Goal: Task Accomplishment & Management: Complete application form

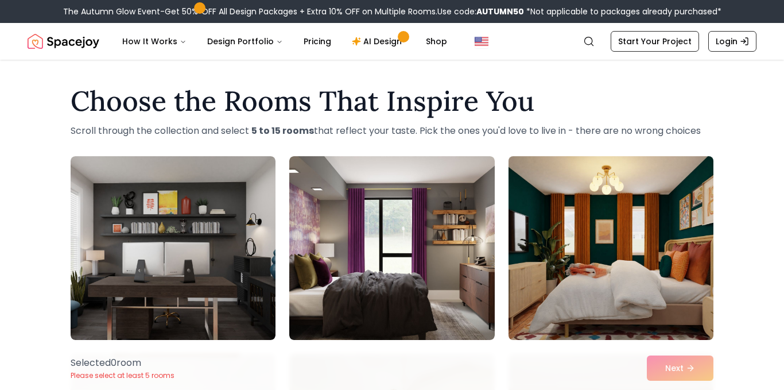
click at [654, 269] on img at bounding box center [611, 248] width 215 height 193
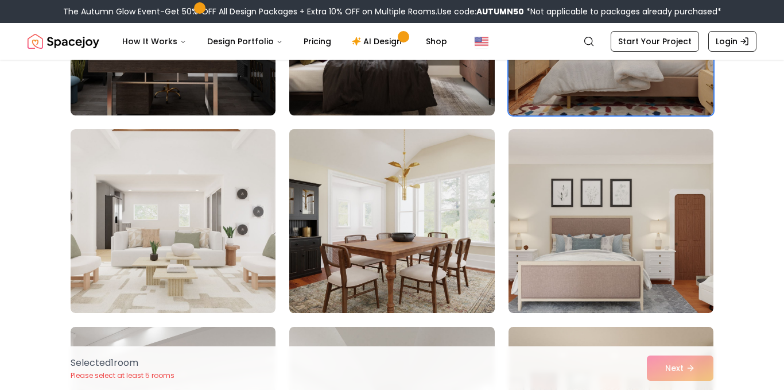
scroll to position [225, 0]
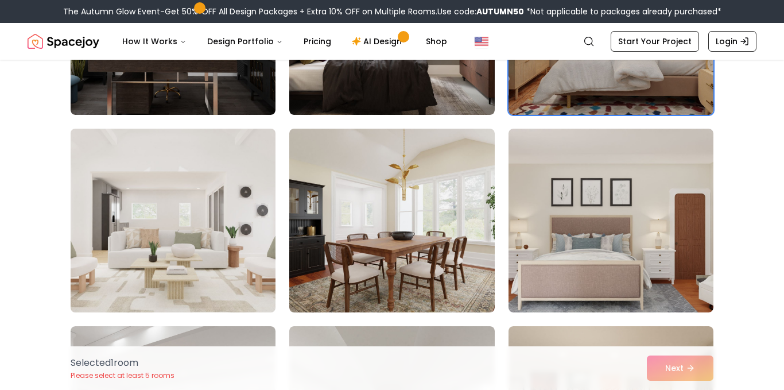
click at [135, 225] on img at bounding box center [172, 220] width 215 height 193
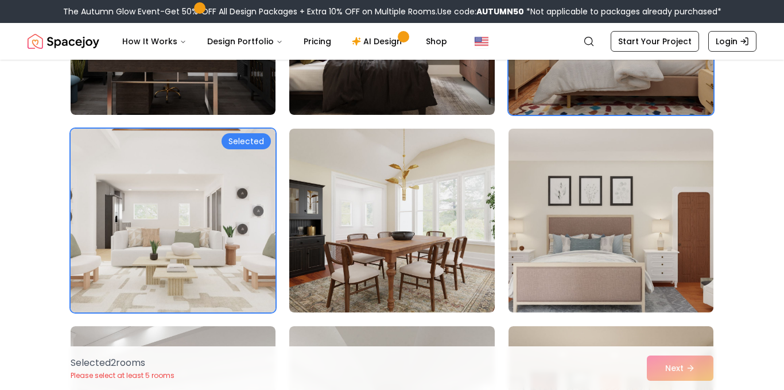
click at [562, 202] on img at bounding box center [611, 220] width 215 height 193
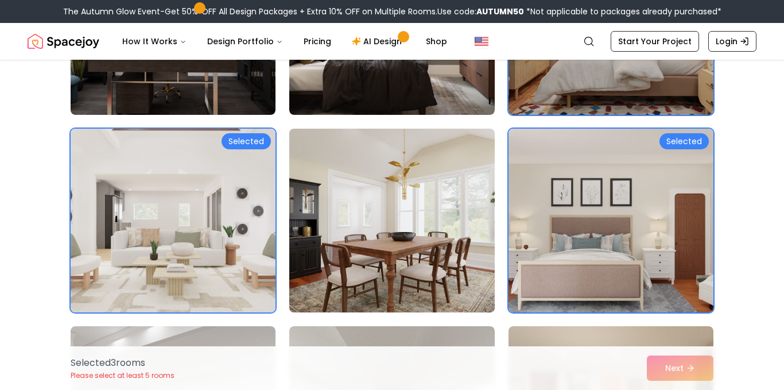
click at [432, 202] on img at bounding box center [391, 220] width 215 height 193
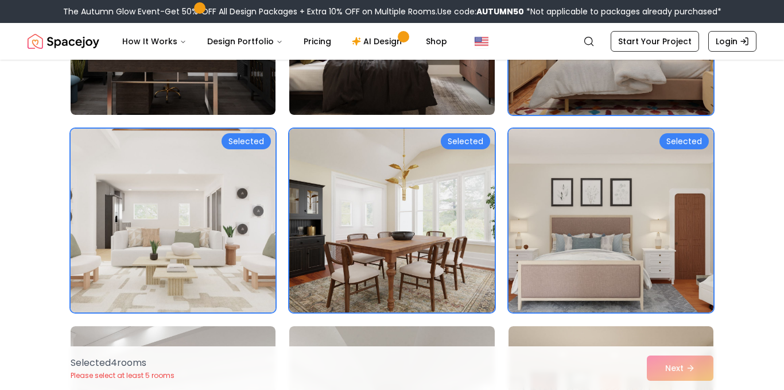
click at [568, 84] on img at bounding box center [611, 22] width 215 height 193
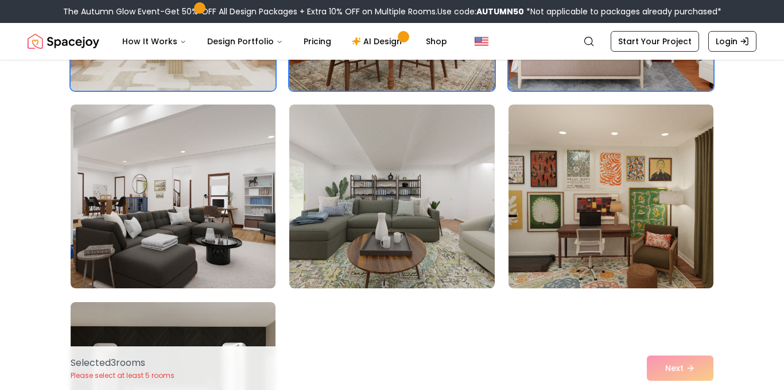
scroll to position [473, 0]
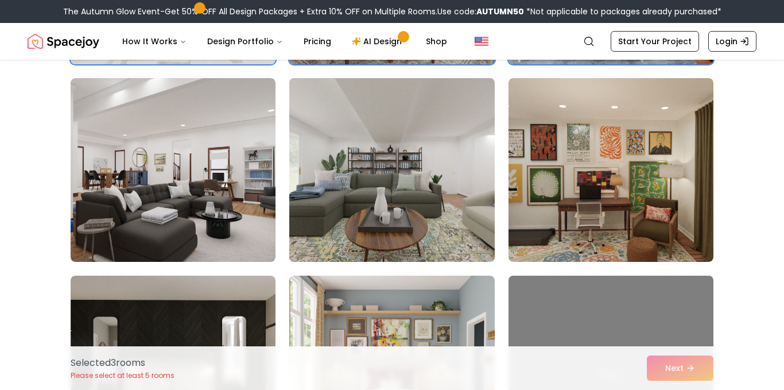
click at [441, 141] on img at bounding box center [391, 170] width 215 height 193
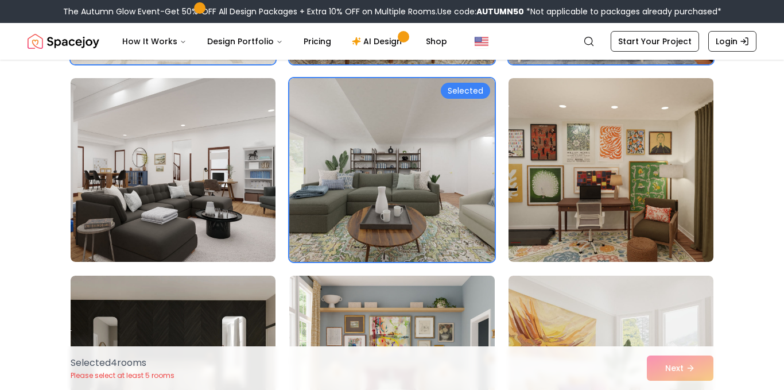
scroll to position [635, 0]
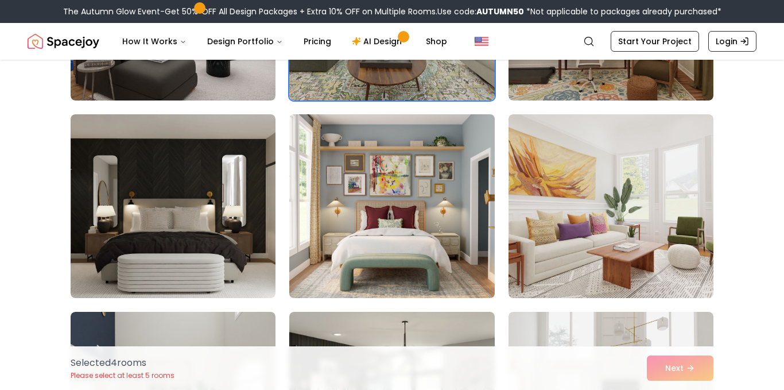
click at [435, 190] on img at bounding box center [391, 206] width 215 height 193
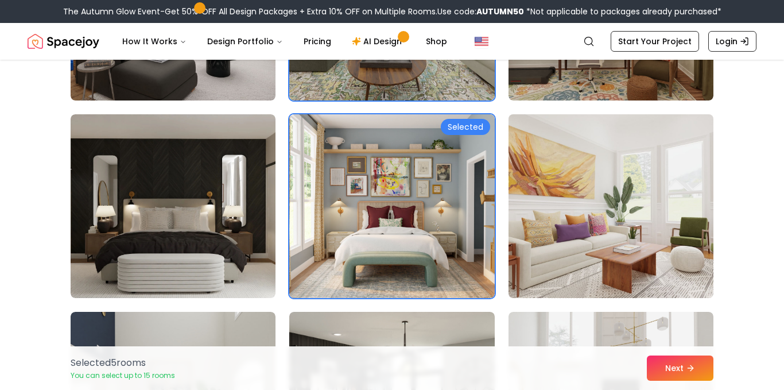
click at [540, 177] on img at bounding box center [611, 206] width 215 height 193
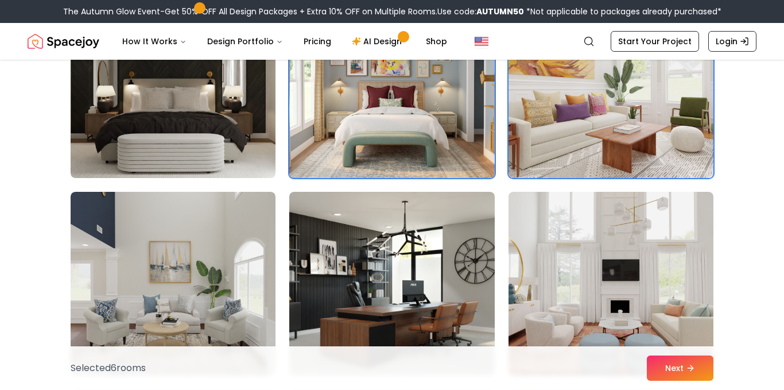
scroll to position [759, 0]
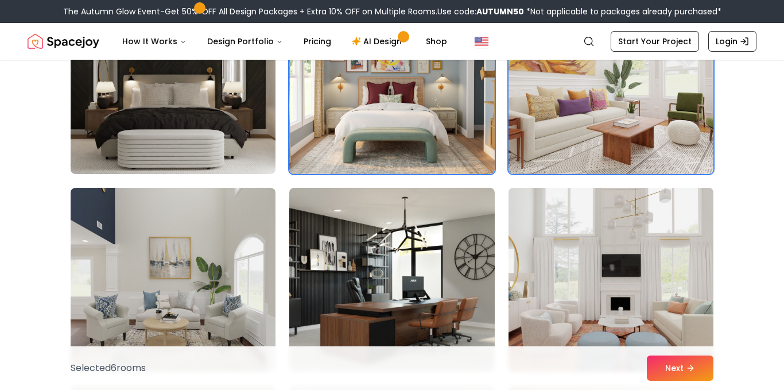
click at [566, 224] on img at bounding box center [611, 279] width 215 height 193
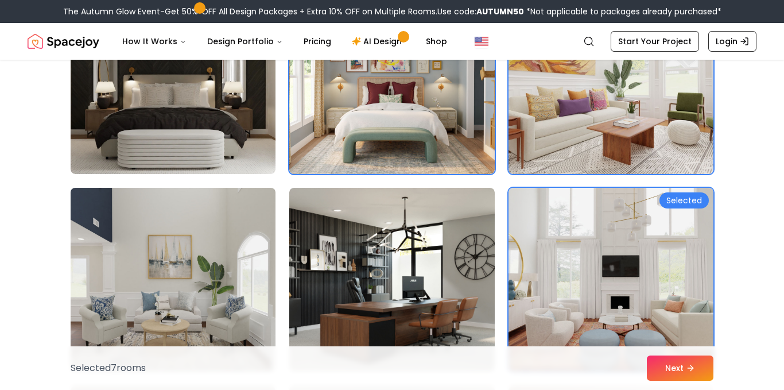
click at [111, 239] on img at bounding box center [172, 279] width 215 height 193
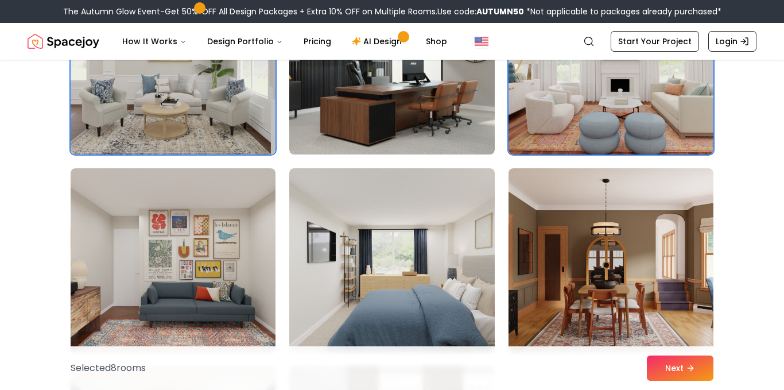
scroll to position [1030, 0]
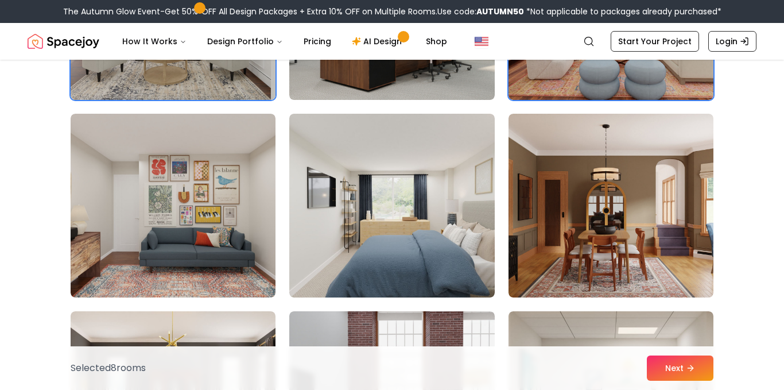
click at [106, 213] on img at bounding box center [173, 206] width 205 height 184
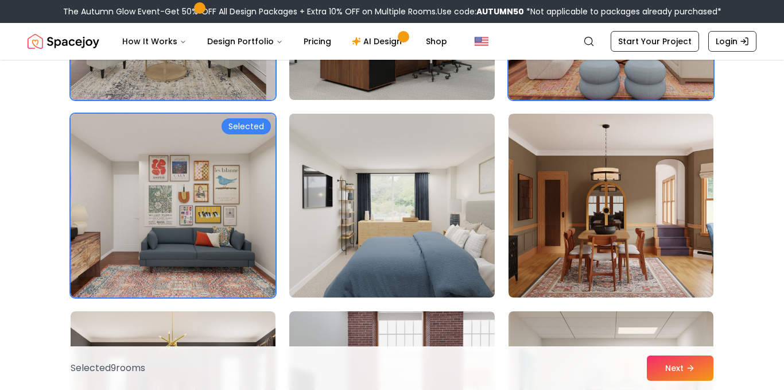
click at [365, 212] on img at bounding box center [391, 205] width 215 height 193
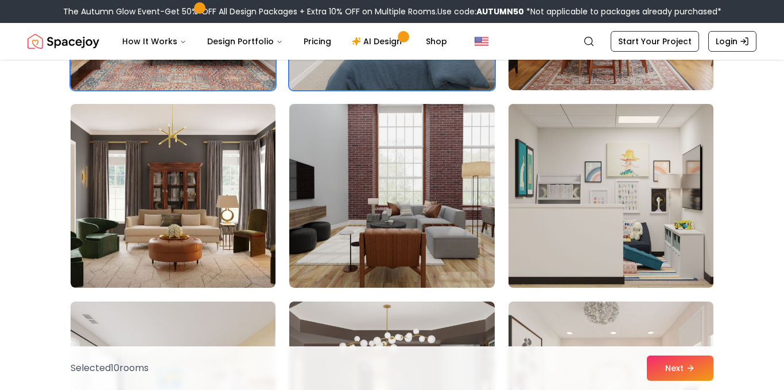
scroll to position [1247, 0]
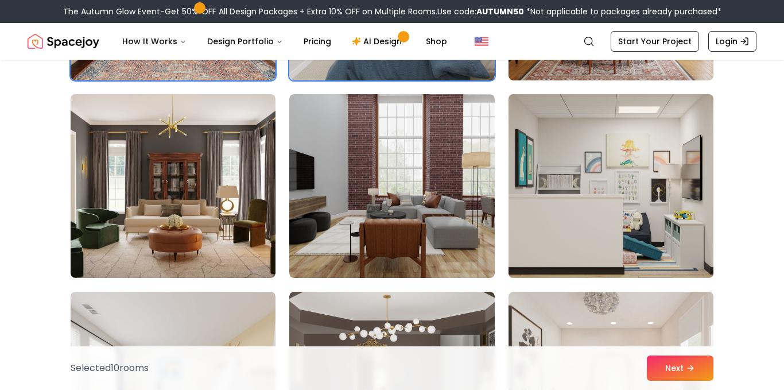
click at [660, 208] on img at bounding box center [611, 186] width 215 height 193
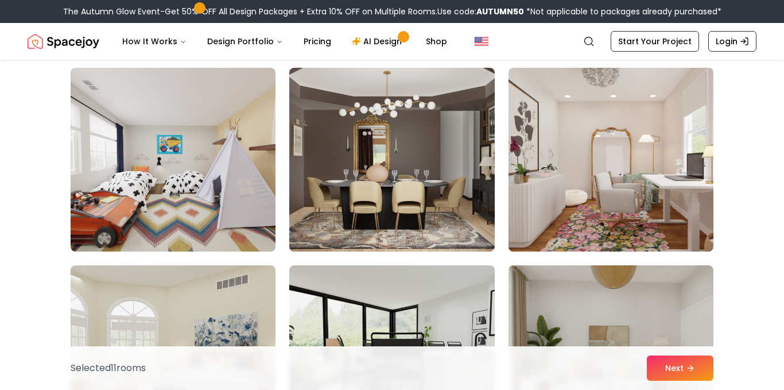
click at [624, 191] on img at bounding box center [611, 159] width 215 height 193
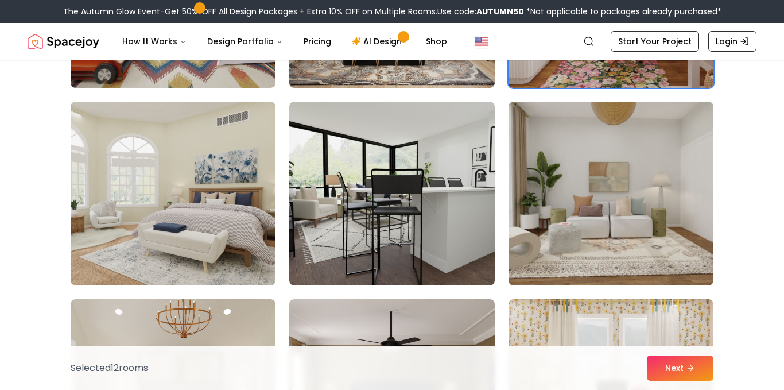
scroll to position [1637, 0]
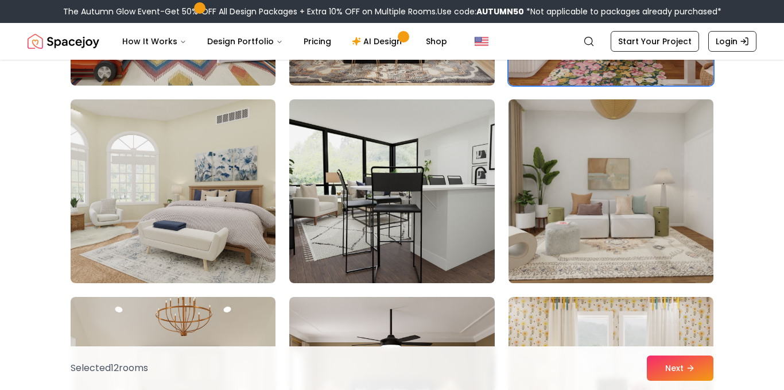
click at [128, 207] on img at bounding box center [173, 191] width 205 height 184
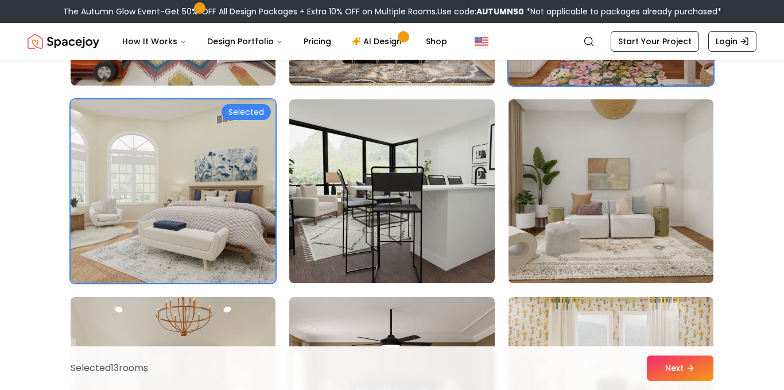
click at [548, 198] on img at bounding box center [611, 191] width 215 height 193
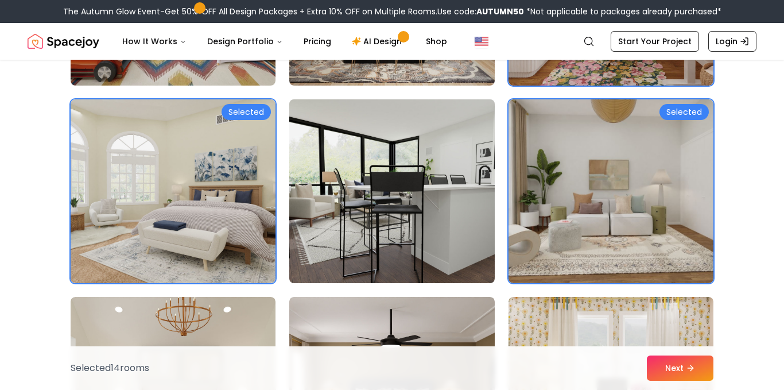
click at [494, 193] on img at bounding box center [391, 191] width 215 height 193
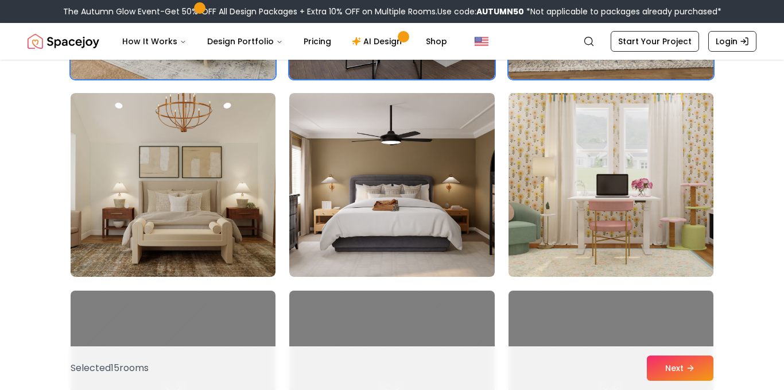
scroll to position [1846, 0]
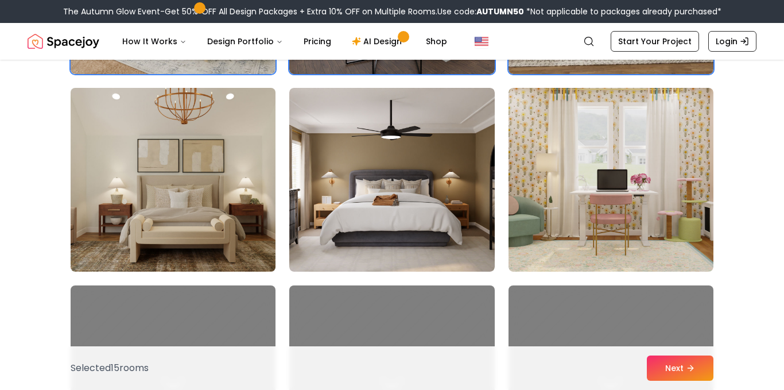
click at [124, 211] on img at bounding box center [172, 179] width 215 height 193
click at [97, 200] on img at bounding box center [172, 179] width 215 height 193
click at [573, 217] on img at bounding box center [611, 180] width 205 height 184
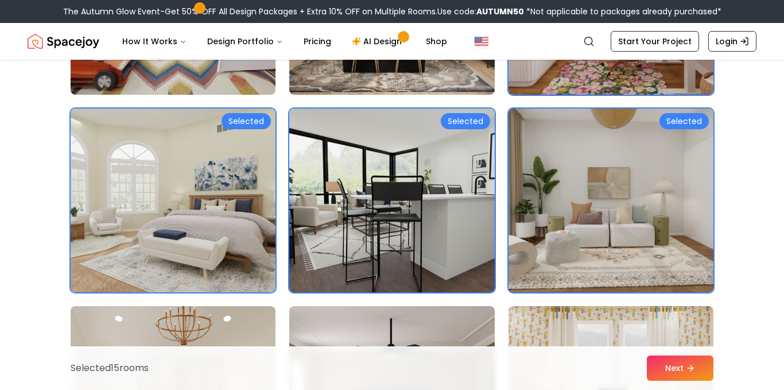
click at [573, 215] on img at bounding box center [611, 200] width 215 height 193
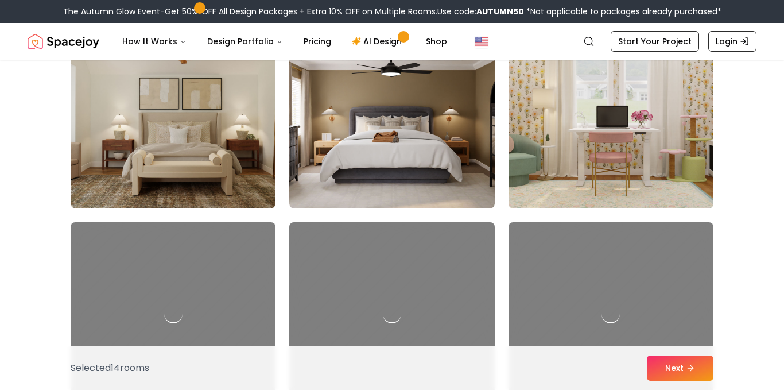
scroll to position [1908, 0]
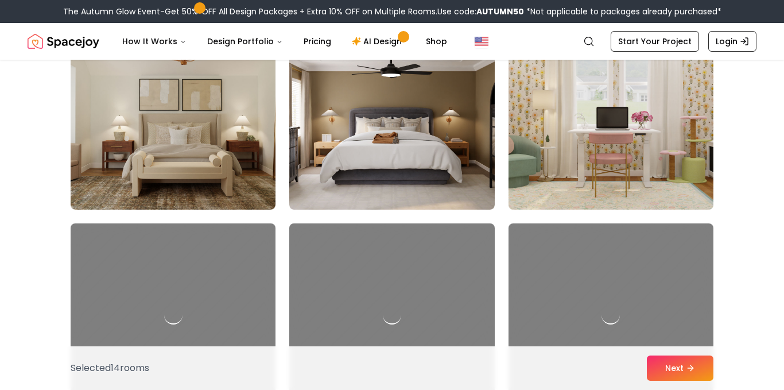
click at [649, 84] on img at bounding box center [611, 117] width 215 height 193
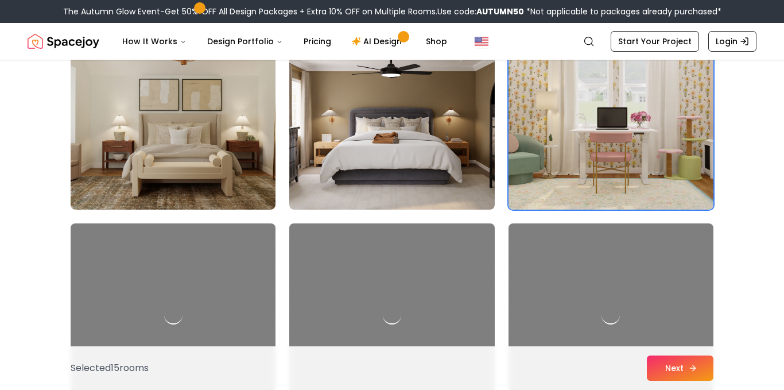
click at [700, 365] on button "Next" at bounding box center [680, 367] width 67 height 25
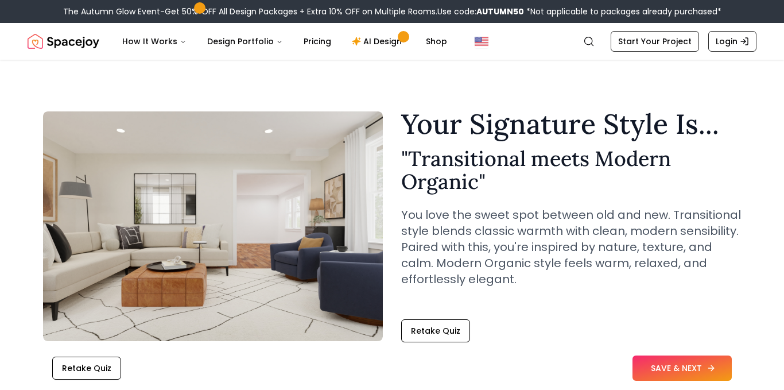
click at [706, 372] on button "SAVE & NEXT" at bounding box center [682, 367] width 99 height 25
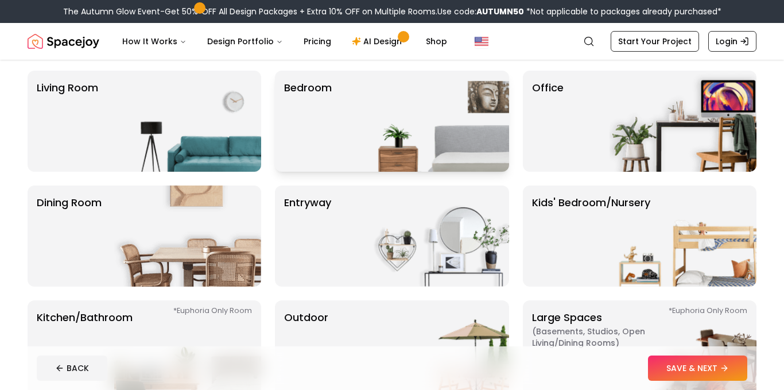
scroll to position [87, 0]
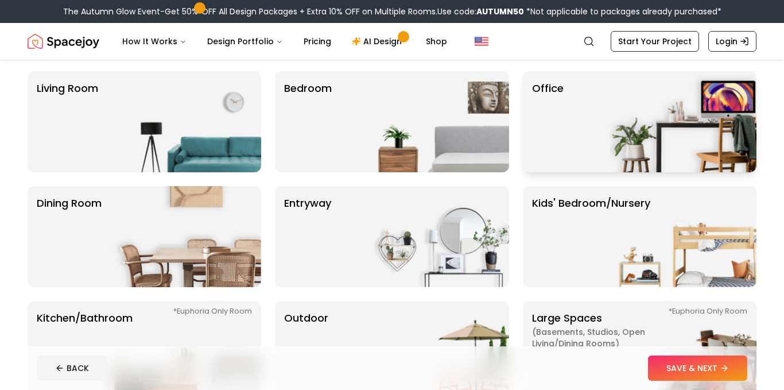
click at [621, 152] on img at bounding box center [683, 121] width 147 height 101
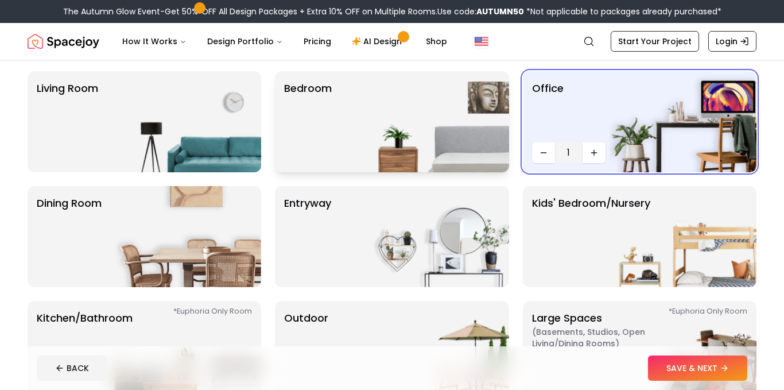
click at [440, 132] on img at bounding box center [435, 121] width 147 height 101
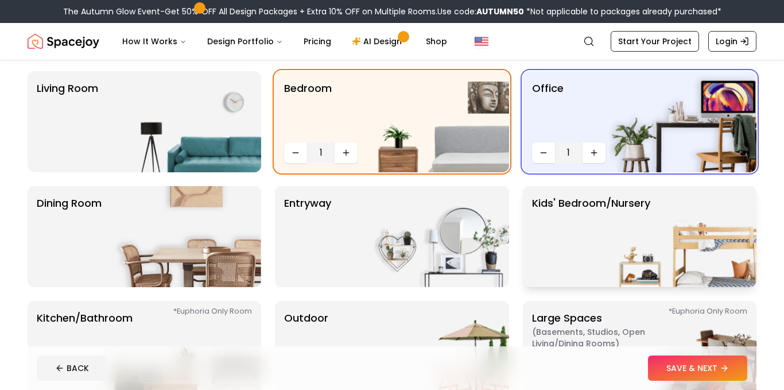
click at [650, 216] on img at bounding box center [683, 236] width 147 height 101
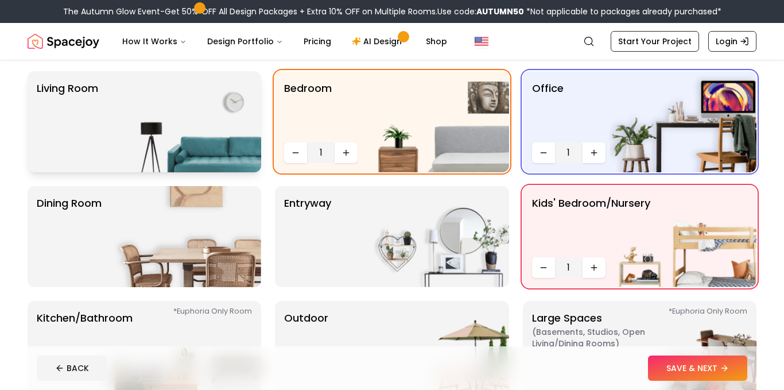
click at [84, 129] on p "Living Room" at bounding box center [67, 121] width 61 height 83
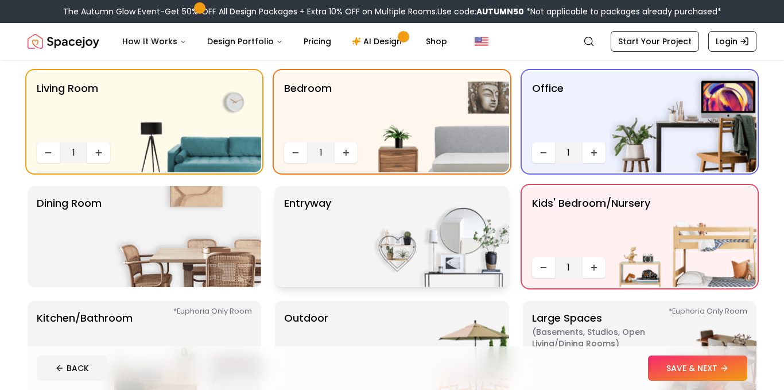
click at [423, 210] on img at bounding box center [435, 236] width 147 height 101
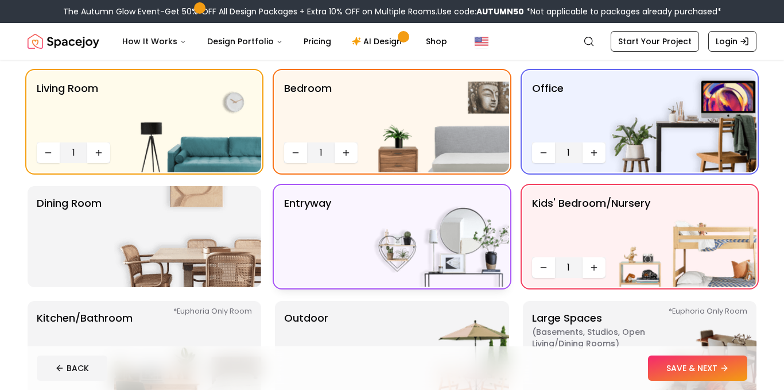
click at [110, 231] on div "Dining Room" at bounding box center [145, 236] width 234 height 101
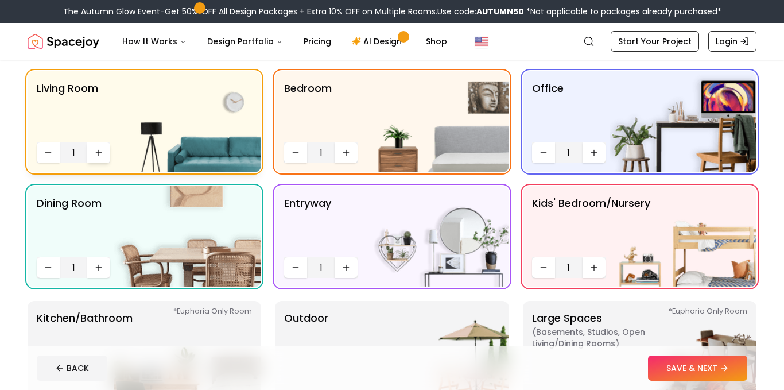
click at [98, 144] on button "Increase quantity" at bounding box center [98, 152] width 23 height 21
click at [341, 153] on button "Increase quantity" at bounding box center [346, 152] width 23 height 21
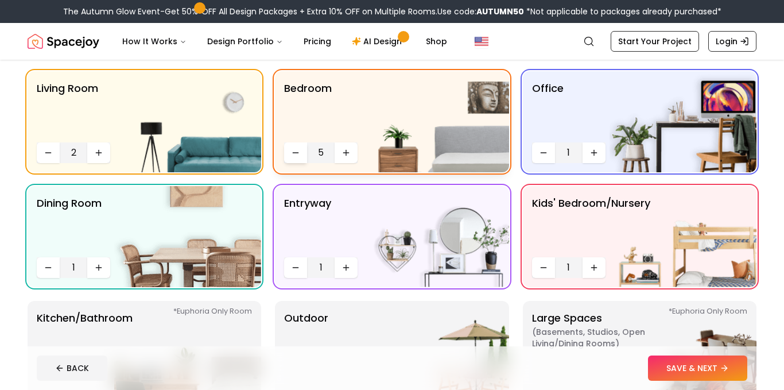
click at [293, 156] on icon "Decrease quantity" at bounding box center [295, 152] width 9 height 9
click at [602, 152] on button "Increase quantity" at bounding box center [594, 152] width 23 height 21
click at [596, 257] on button "Increase quantity" at bounding box center [594, 267] width 23 height 21
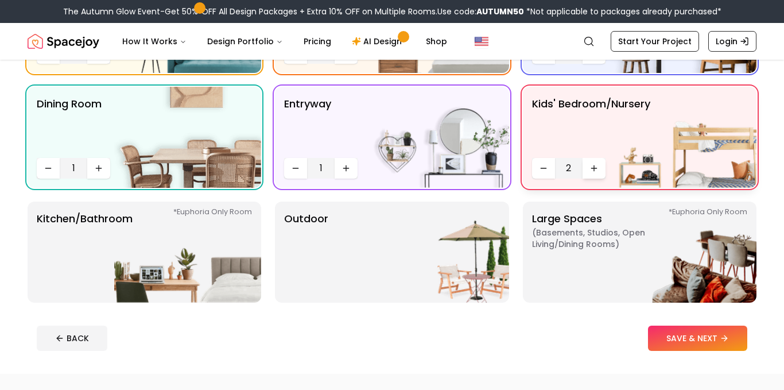
scroll to position [192, 0]
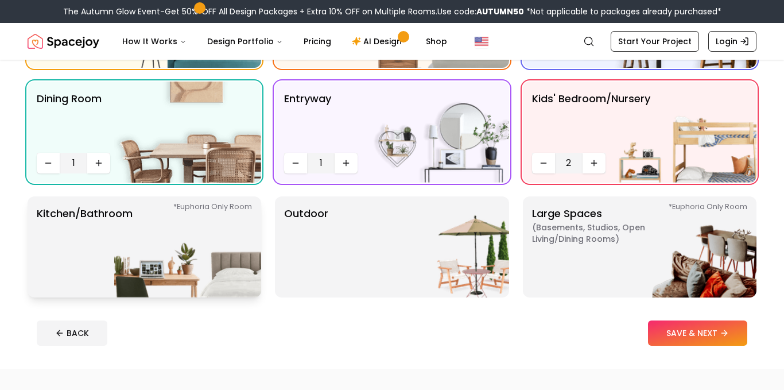
click at [153, 238] on img at bounding box center [187, 246] width 147 height 101
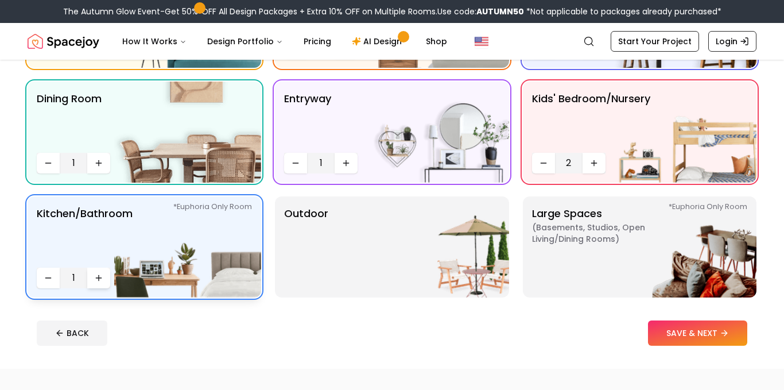
click at [98, 278] on icon "Increase quantity" at bounding box center [98, 278] width 5 height 0
click at [332, 296] on div "Outdoor" at bounding box center [392, 246] width 234 height 101
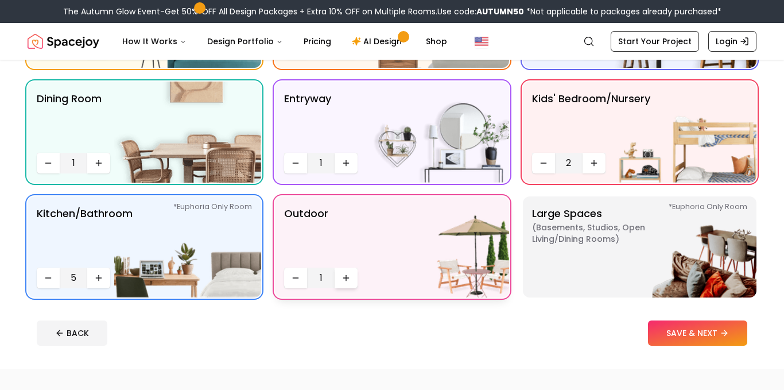
click at [346, 279] on icon "Increase quantity" at bounding box center [346, 277] width 0 height 5
click at [567, 242] on span "( Basements, Studios, Open living/dining rooms )" at bounding box center [604, 233] width 144 height 23
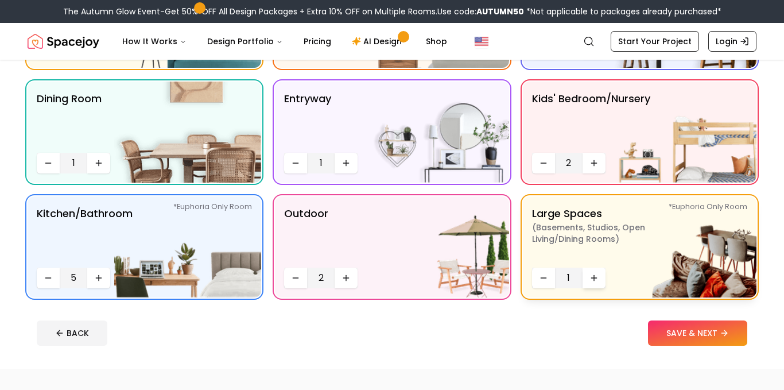
click at [590, 276] on icon "Increase quantity" at bounding box center [594, 277] width 9 height 9
click at [730, 333] on icon at bounding box center [726, 332] width 9 height 9
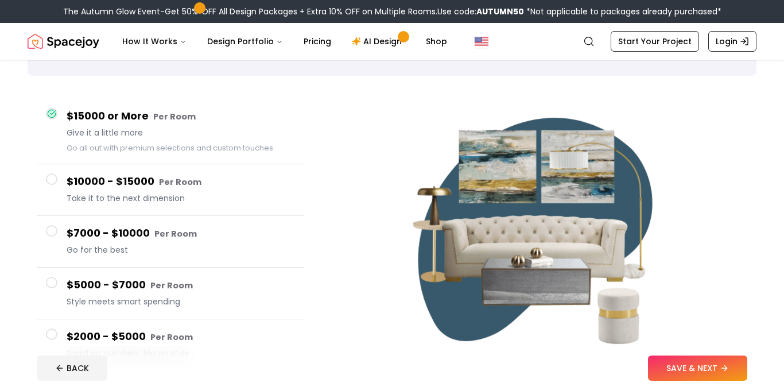
scroll to position [92, 0]
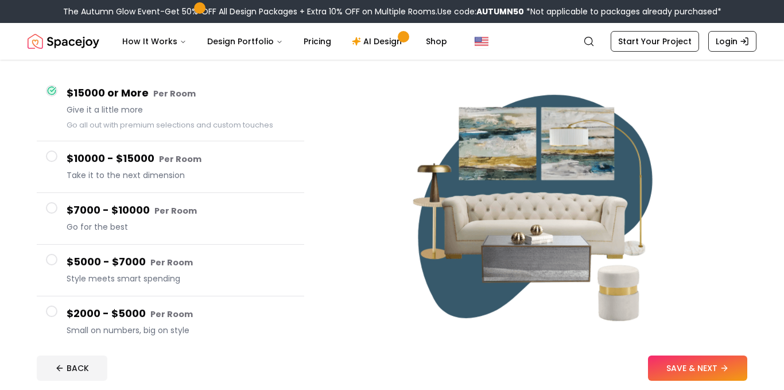
click at [253, 144] on button "$10000 - $15000 Per Room Take it to the next dimension" at bounding box center [171, 167] width 268 height 52
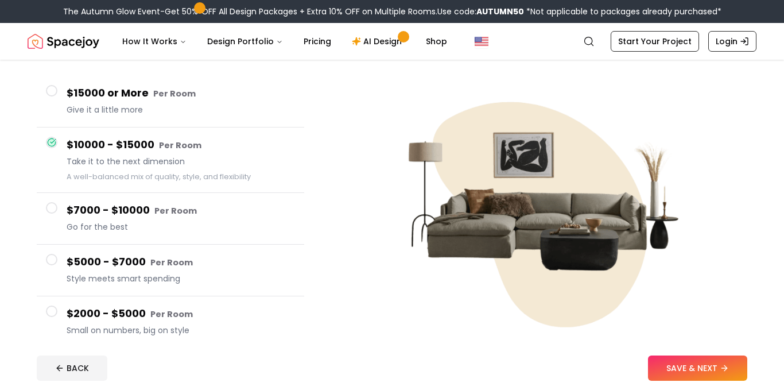
click at [248, 208] on h4 "$7000 - $10000 Per Room" at bounding box center [181, 210] width 229 height 17
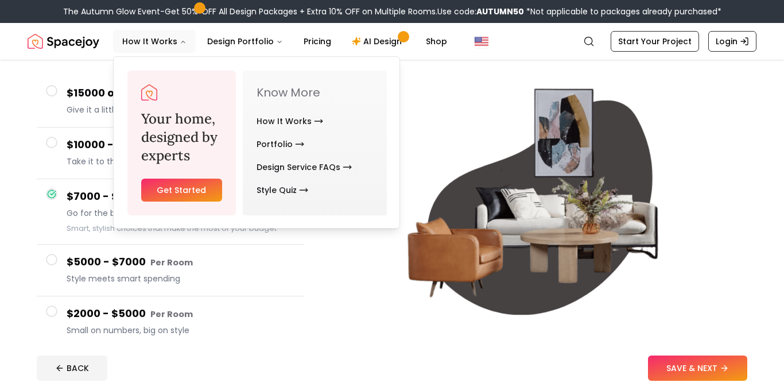
click at [56, 113] on button "$15000 or More Per Room Give it a little more" at bounding box center [171, 102] width 268 height 52
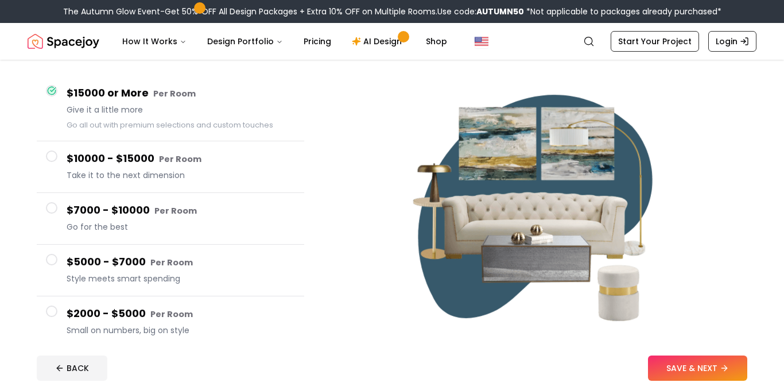
click at [210, 156] on h4 "$10000 - $15000 Per Room" at bounding box center [181, 158] width 229 height 17
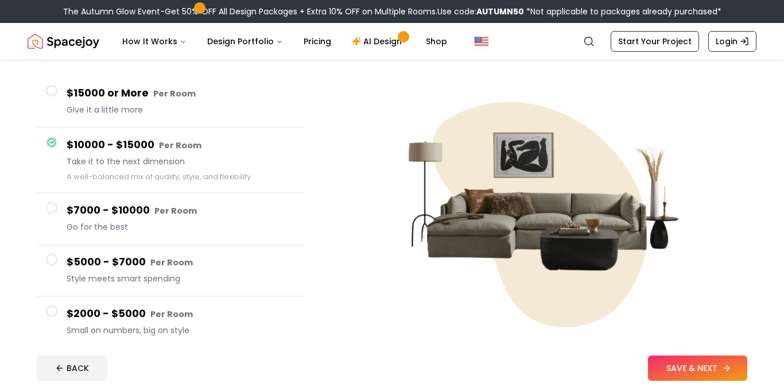
click at [735, 365] on button "SAVE & NEXT" at bounding box center [697, 367] width 99 height 25
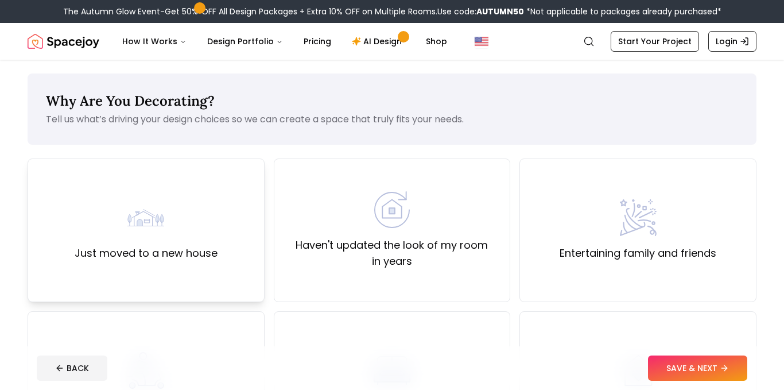
click at [243, 234] on div "Just moved to a new house" at bounding box center [146, 230] width 237 height 144
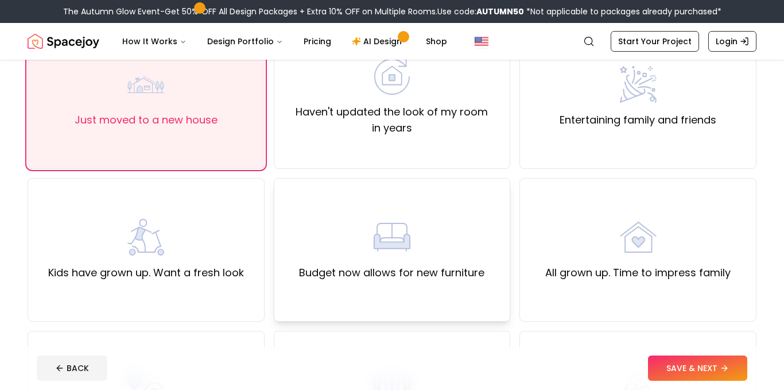
scroll to position [134, 0]
click at [173, 205] on div "Kids have grown up. Want a fresh look" at bounding box center [146, 249] width 237 height 144
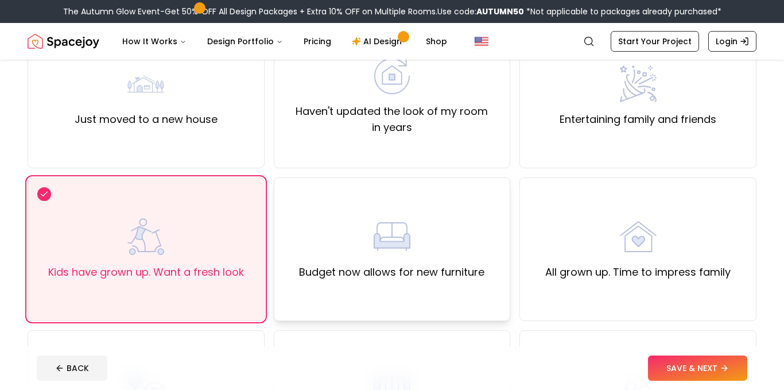
click at [341, 222] on div "Budget now allows for new furniture" at bounding box center [391, 249] width 185 height 62
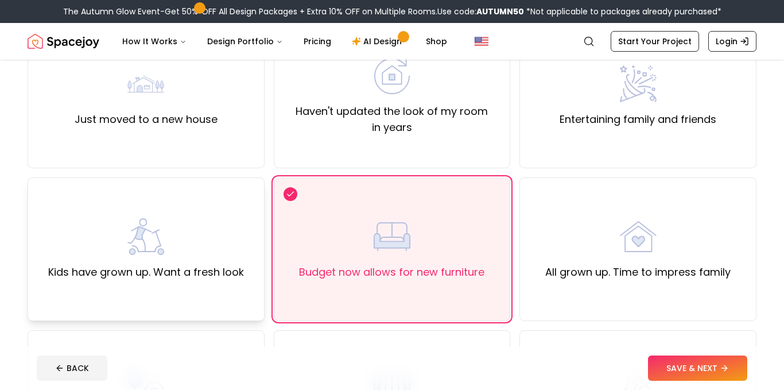
click at [86, 245] on div "Kids have grown up. Want a fresh look" at bounding box center [146, 249] width 196 height 62
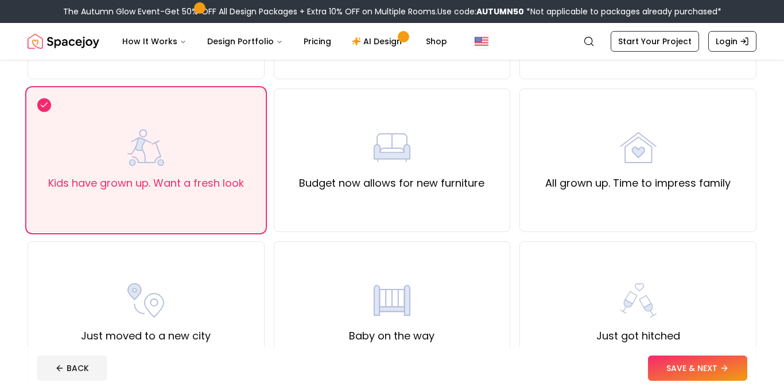
scroll to position [233, 0]
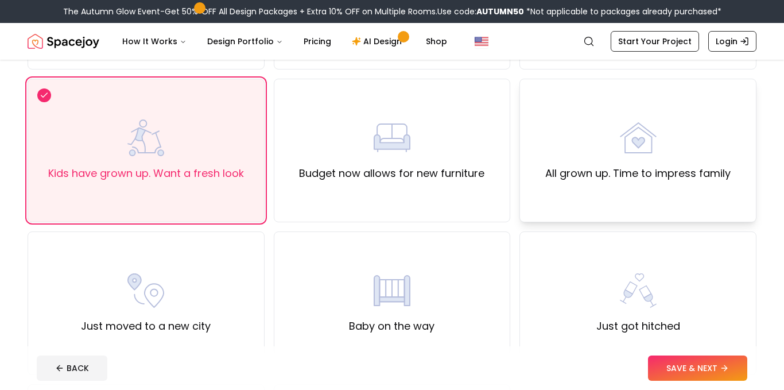
click at [632, 164] on div "All grown up. Time to impress family" at bounding box center [638, 150] width 185 height 62
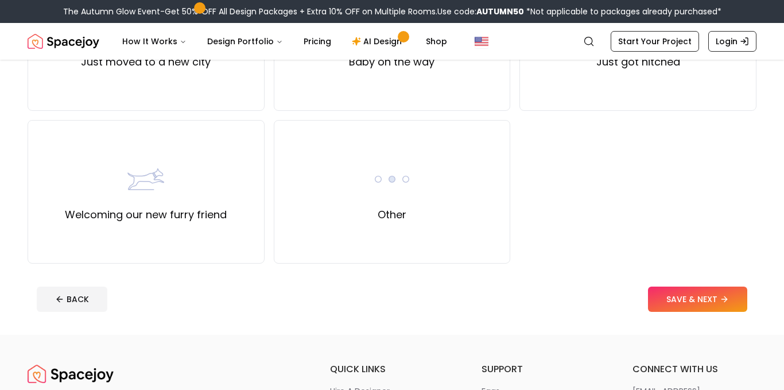
scroll to position [497, 0]
click at [574, 96] on div "Just got hitched" at bounding box center [638, 39] width 237 height 144
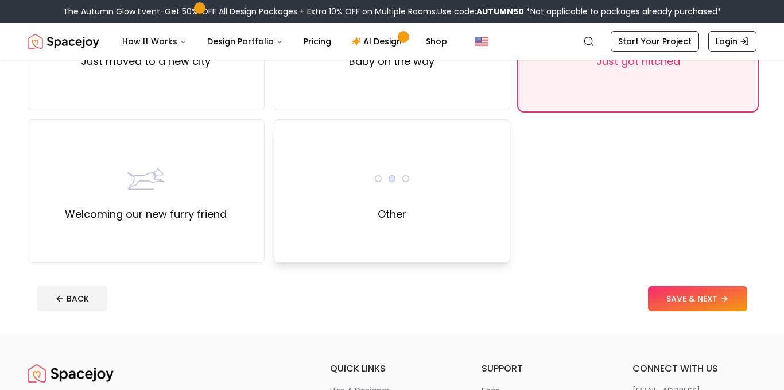
click at [479, 170] on div "Other" at bounding box center [392, 191] width 237 height 144
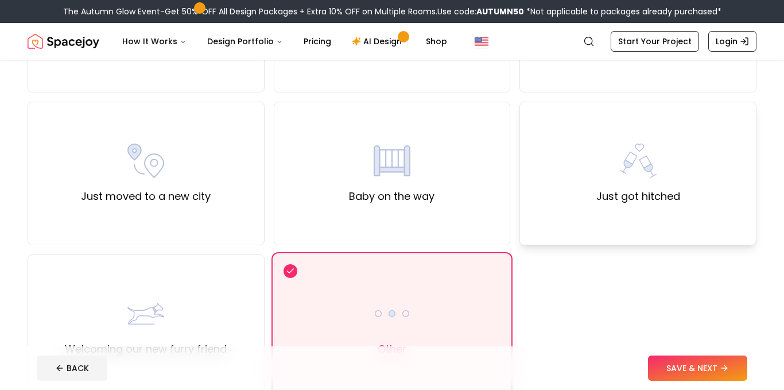
scroll to position [362, 0]
click at [87, 198] on label "Just moved to a new city" at bounding box center [146, 197] width 130 height 16
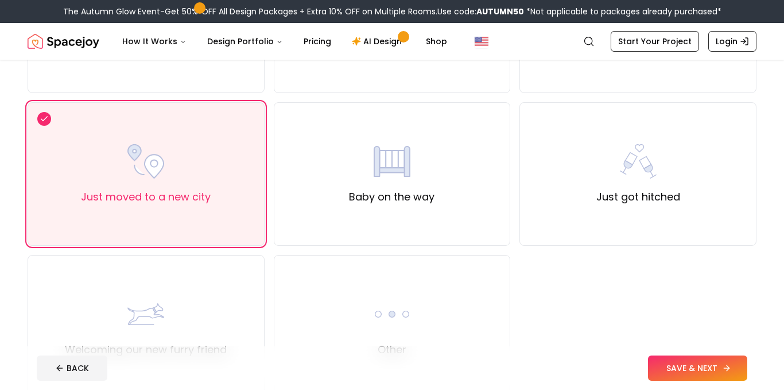
click at [689, 363] on button "SAVE & NEXT" at bounding box center [697, 367] width 99 height 25
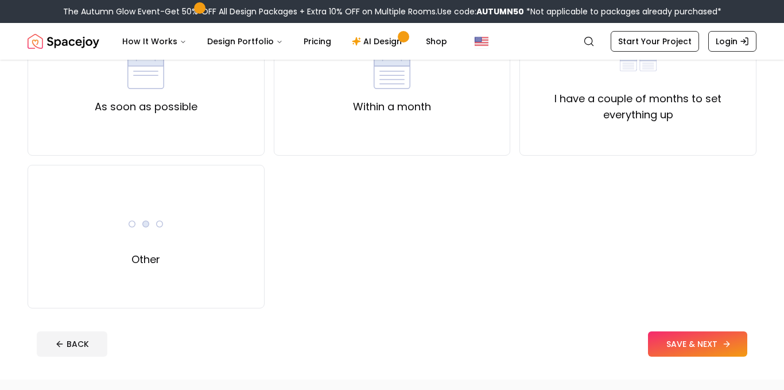
scroll to position [150, 0]
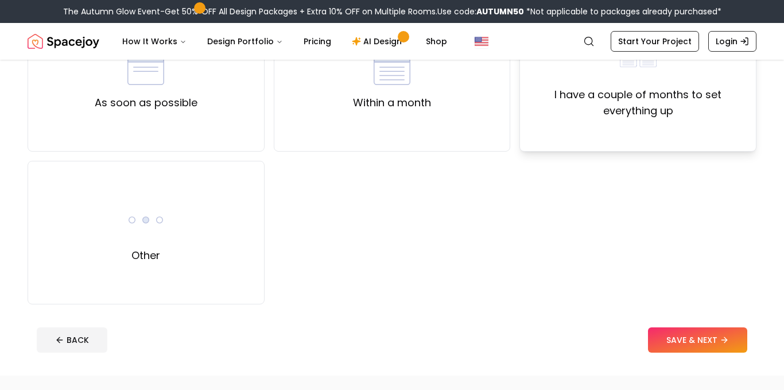
click at [591, 149] on div "I have a couple of months to set everything up" at bounding box center [638, 80] width 237 height 144
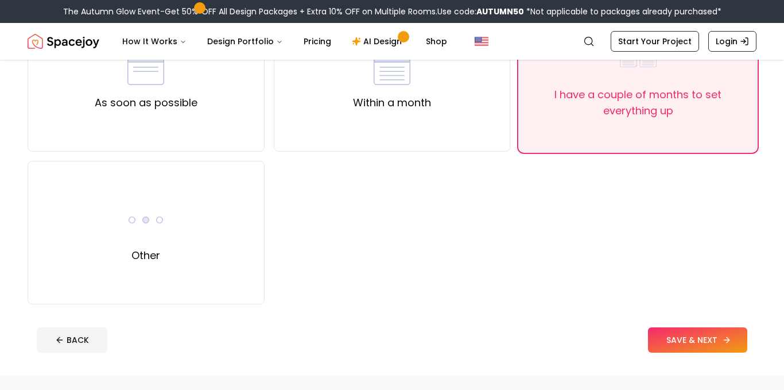
click at [694, 337] on button "SAVE & NEXT" at bounding box center [697, 339] width 99 height 25
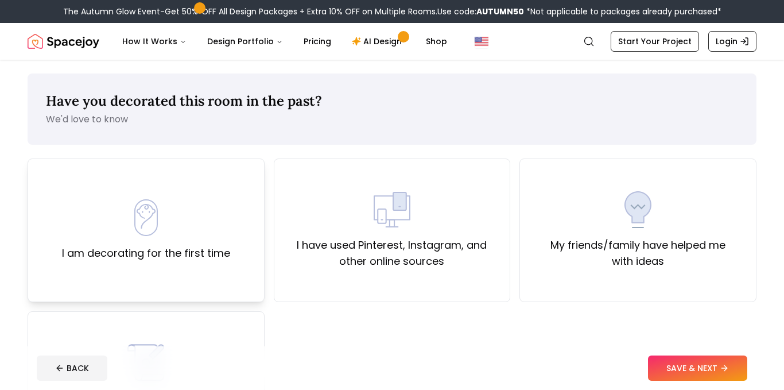
click at [41, 292] on div "I am decorating for the first time" at bounding box center [146, 230] width 237 height 144
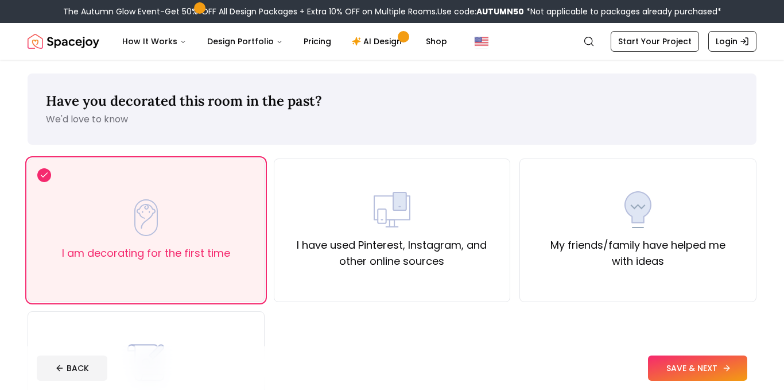
click at [696, 357] on button "SAVE & NEXT" at bounding box center [697, 367] width 99 height 25
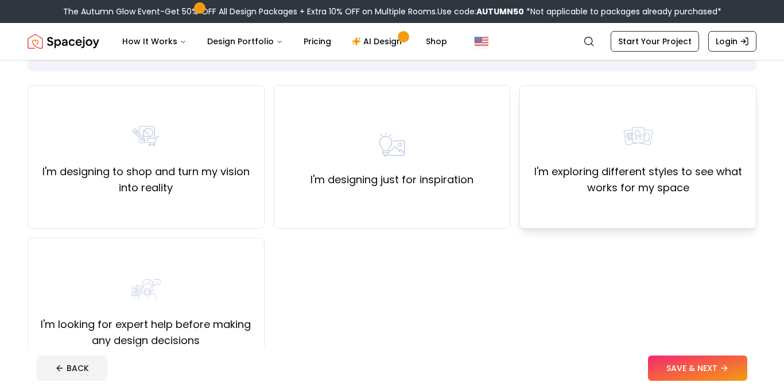
scroll to position [77, 0]
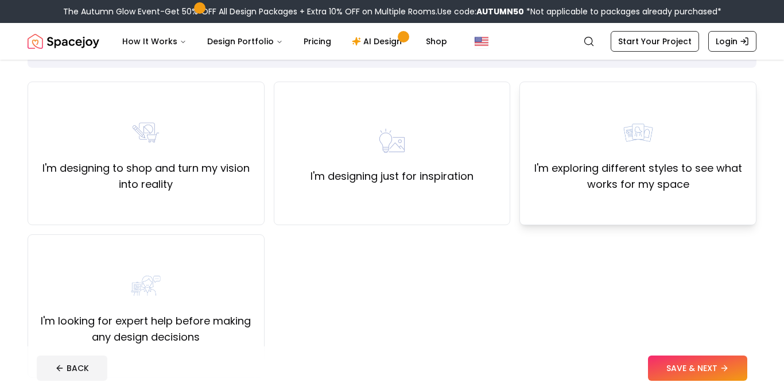
click at [557, 145] on div "I'm exploring different styles to see what works for my space" at bounding box center [638, 153] width 218 height 78
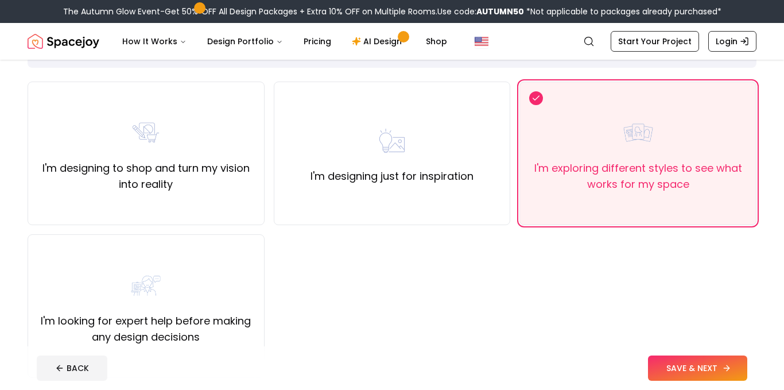
click at [728, 361] on button "SAVE & NEXT" at bounding box center [697, 367] width 99 height 25
